Goal: Transaction & Acquisition: Obtain resource

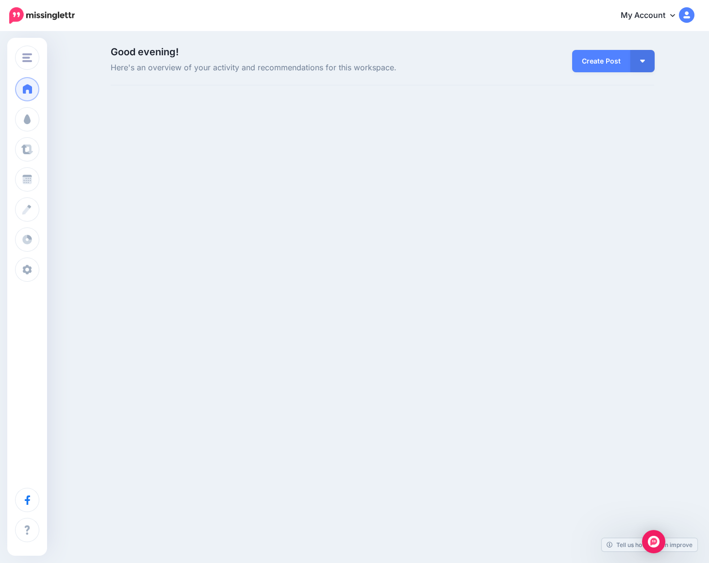
click at [675, 16] on icon at bounding box center [672, 15] width 5 height 8
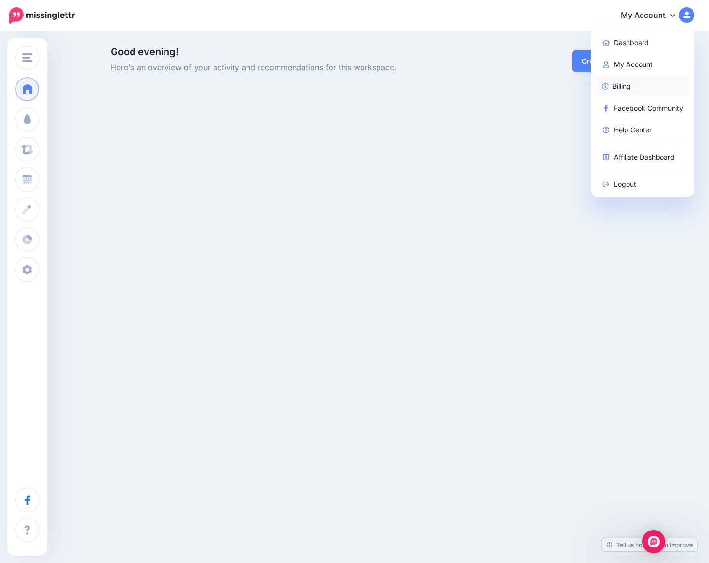
click at [636, 90] on link "Billing" at bounding box center [642, 86] width 97 height 19
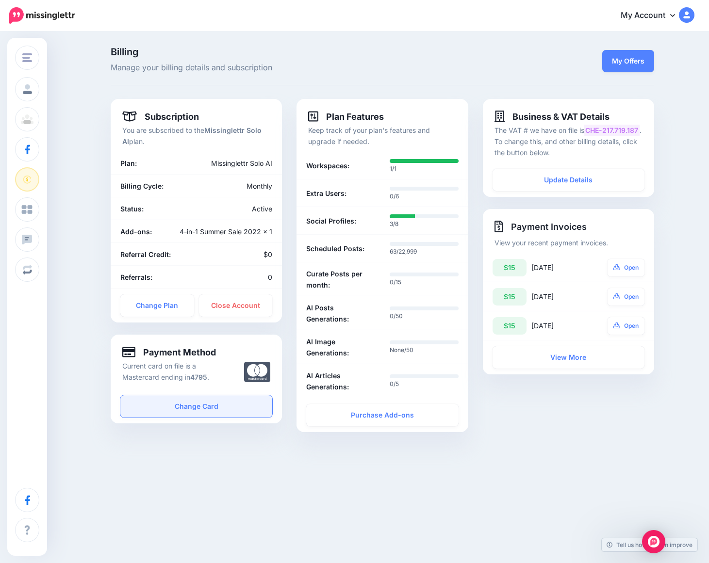
click at [230, 402] on link "Change Card" at bounding box center [196, 406] width 152 height 22
click at [394, 467] on div "Change Workspace emilyandblair Add Workspace Profile Team Social Accounts Billi…" at bounding box center [354, 288] width 709 height 510
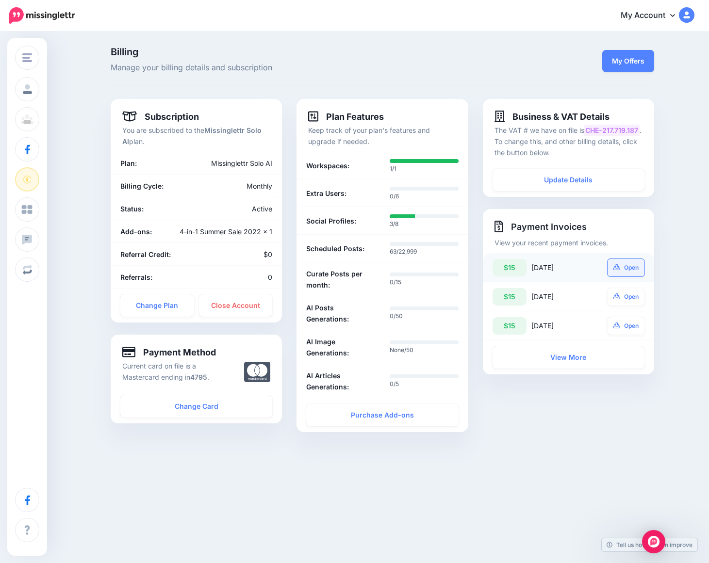
click at [635, 269] on link "Open" at bounding box center [626, 267] width 37 height 17
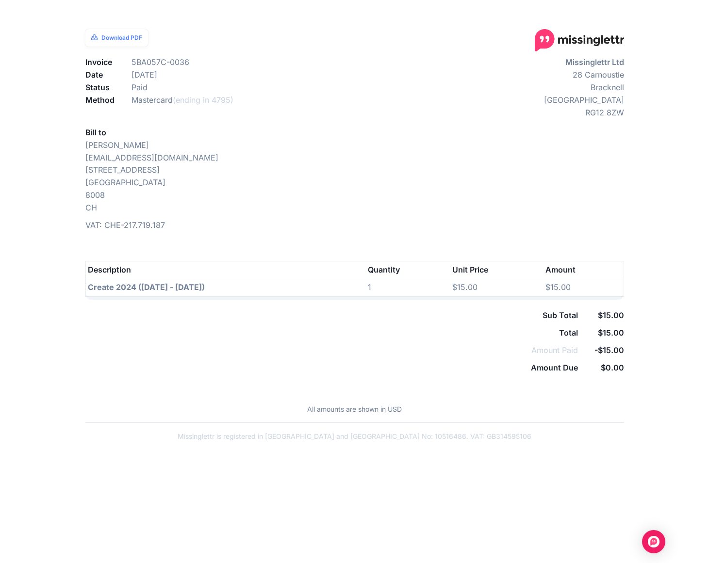
click at [511, 123] on div "Missinglettr Ltd 28 Carnoustie Bracknell England RG12 8ZW" at bounding box center [493, 144] width 277 height 176
click at [146, 44] on link "Download PDF" at bounding box center [116, 37] width 63 height 17
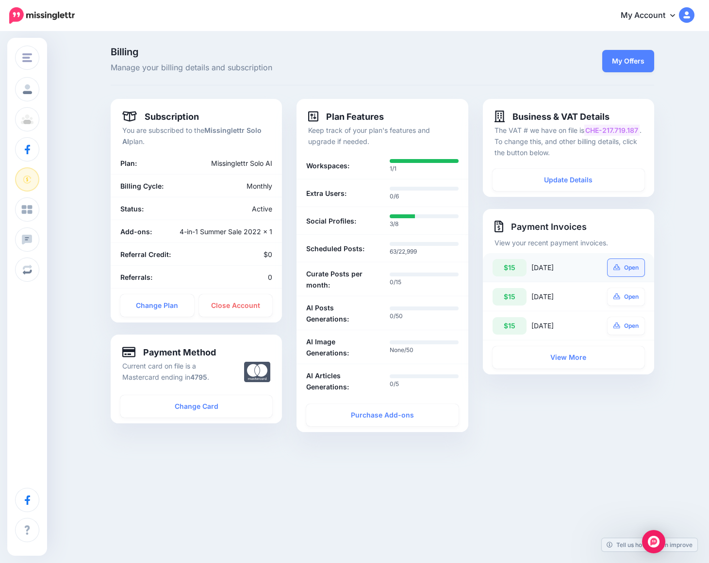
click at [628, 272] on link "Open" at bounding box center [626, 267] width 37 height 17
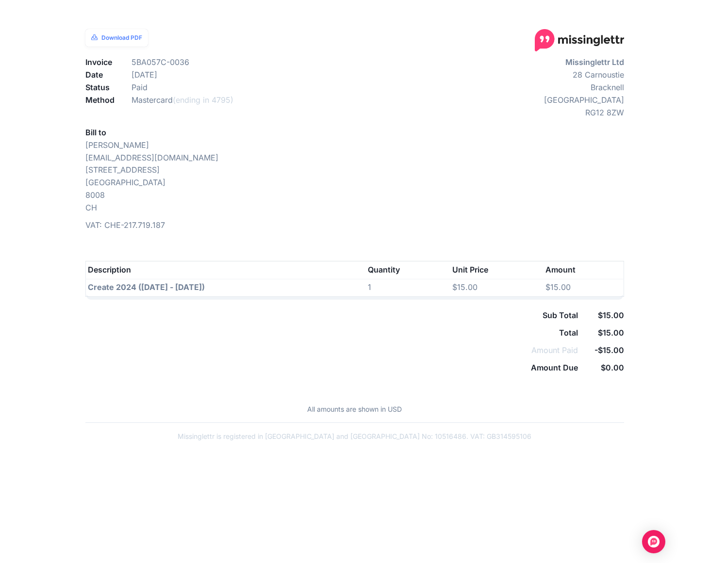
click at [440, 61] on div "Missinglettr Ltd [STREET_ADDRESS]" at bounding box center [493, 144] width 277 height 176
click at [128, 40] on link "Download PDF" at bounding box center [116, 37] width 63 height 17
click at [368, 157] on div "Missinglettr Ltd [STREET_ADDRESS]" at bounding box center [493, 144] width 277 height 176
